Goal: Transaction & Acquisition: Purchase product/service

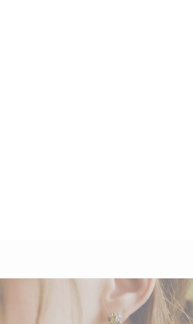
scroll to position [1313, 0]
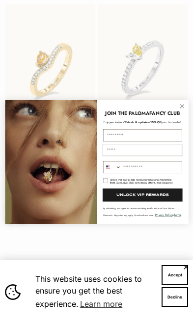
click at [185, 108] on circle "Close dialog" at bounding box center [181, 106] width 8 height 8
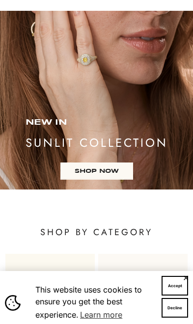
scroll to position [117, 0]
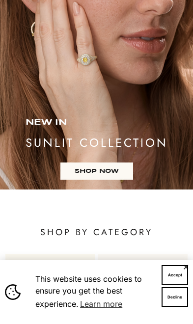
click at [111, 167] on link "SHOP NOW" at bounding box center [96, 170] width 73 height 17
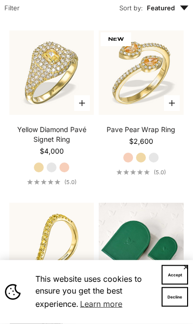
scroll to position [183, 0]
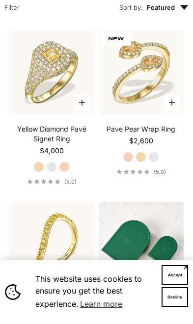
click at [40, 167] on label "Yellow Gold" at bounding box center [38, 166] width 11 height 11
click at [146, 155] on label "Yellow Gold" at bounding box center [140, 157] width 11 height 11
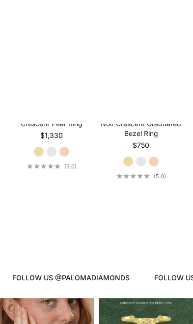
scroll to position [2245, 0]
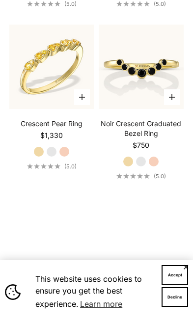
click at [128, 167] on label "Yellow Gold" at bounding box center [128, 161] width 11 height 11
click at [126, 167] on label "Yellow Gold" at bounding box center [128, 161] width 11 height 11
click at [129, 167] on label "Yellow Gold" at bounding box center [128, 161] width 11 height 11
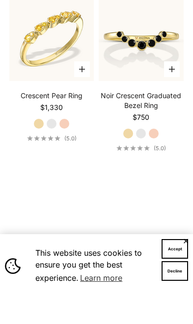
scroll to position [2273, 0]
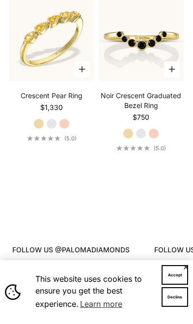
click at [129, 139] on label "Yellow Gold" at bounding box center [128, 133] width 11 height 11
click at [145, 139] on label "White Gold" at bounding box center [140, 133] width 11 height 11
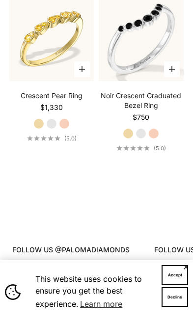
click at [157, 139] on label "Rose Gold" at bounding box center [153, 133] width 11 height 11
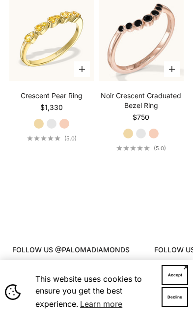
click at [126, 139] on label "Yellow Gold" at bounding box center [128, 133] width 11 height 11
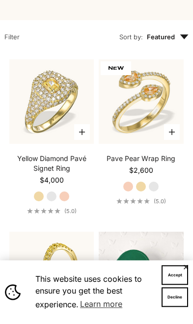
scroll to position [154, 0]
click at [149, 185] on label "White Gold" at bounding box center [153, 186] width 11 height 11
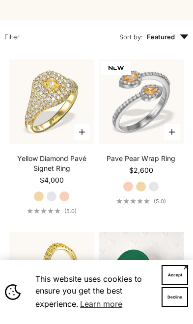
click at [140, 190] on label "Yellow Gold" at bounding box center [140, 186] width 11 height 11
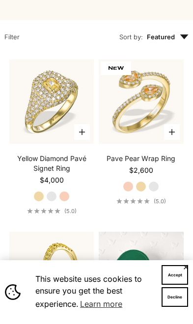
click at [145, 203] on icon "5.0 out of 5.0 stars" at bounding box center [147, 200] width 6 height 5
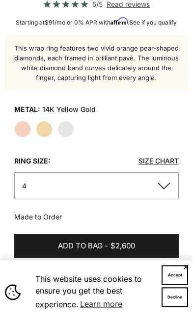
scroll to position [345, 0]
click at [168, 196] on button "4" at bounding box center [96, 185] width 164 height 27
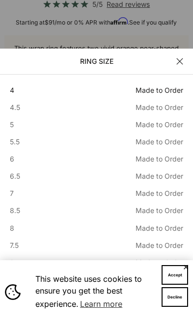
click at [24, 251] on button "7.5 Made to Order Sold out" at bounding box center [96, 244] width 173 height 11
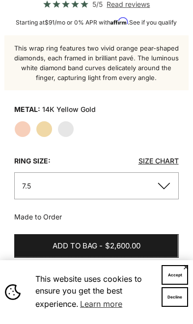
click at [132, 252] on span "$2,600.00" at bounding box center [122, 246] width 35 height 12
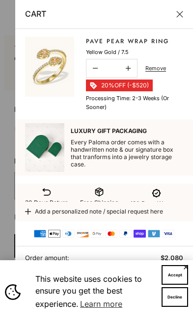
click at [183, 16] on button "Close" at bounding box center [179, 14] width 7 height 7
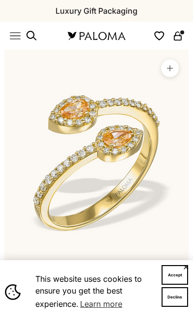
click at [17, 33] on icon "Primary navigation" at bounding box center [15, 35] width 11 height 11
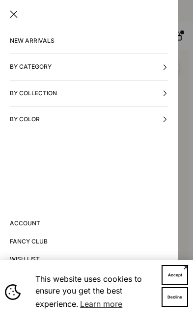
click at [165, 71] on button "By Category" at bounding box center [89, 66] width 158 height 25
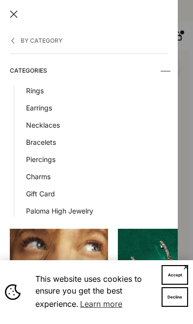
click at [49, 108] on link "Earrings" at bounding box center [97, 107] width 142 height 11
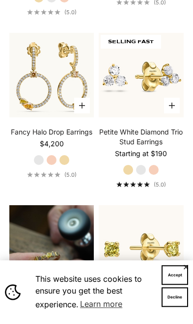
scroll to position [880, 0]
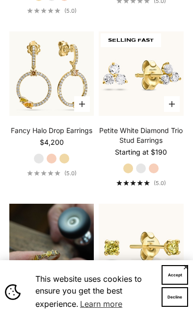
click at [65, 164] on label "Yellow Gold" at bounding box center [64, 158] width 11 height 11
click at [51, 99] on img at bounding box center [51, 73] width 93 height 93
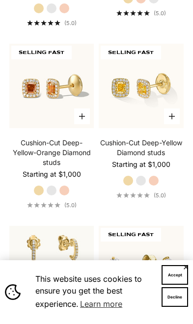
scroll to position [702, 0]
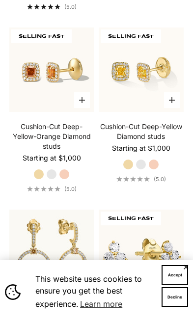
click at [150, 133] on link "Cushion-Cut Deep-Yellow Diamond studs" at bounding box center [141, 132] width 84 height 20
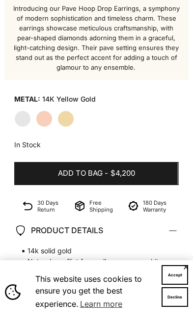
scroll to position [400, 0]
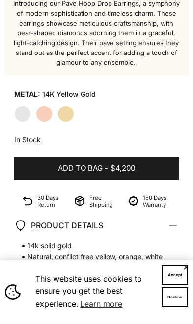
click at [132, 162] on span "$4,200" at bounding box center [122, 168] width 25 height 12
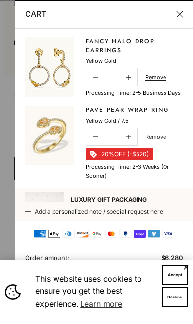
click at [86, 166] on line-item "Pave Pear Wrap Ring Sale price $2,080 Regular price $2,600 Yellow Gold / 7.5 De…" at bounding box center [104, 142] width 158 height 75
click at [182, 16] on button "Close" at bounding box center [179, 14] width 7 height 7
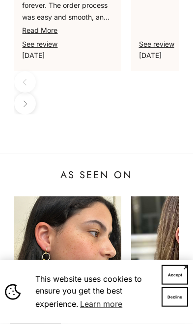
scroll to position [1098, 0]
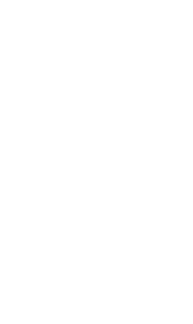
scroll to position [1014, 0]
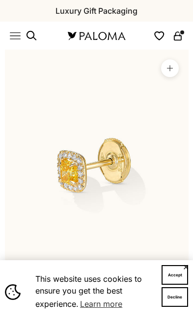
click at [179, 39] on icon "Secondary navigation" at bounding box center [177, 35] width 11 height 11
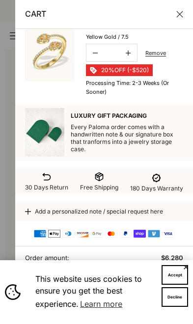
scroll to position [83, 0]
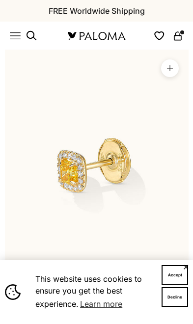
click at [180, 37] on icon "Secondary navigation" at bounding box center [177, 35] width 11 height 11
click at [177, 278] on button "Accept" at bounding box center [174, 275] width 26 height 20
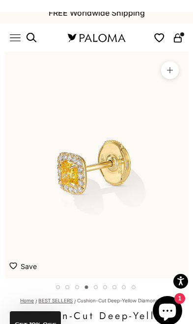
scroll to position [0, 0]
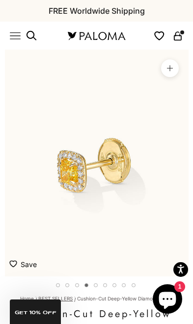
click at [181, 32] on cart-dot "Secondary navigation" at bounding box center [182, 32] width 4 height 4
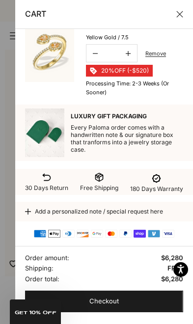
scroll to position [83, 0]
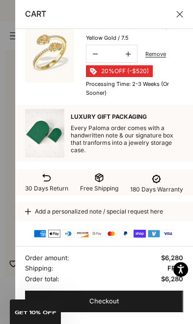
click at [116, 306] on span "Checkout" at bounding box center [103, 301] width 29 height 10
